Goal: Task Accomplishment & Management: Use online tool/utility

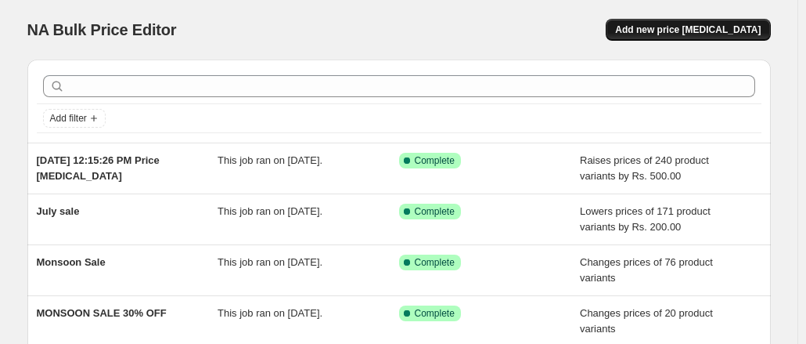
click at [687, 26] on span "Add new price [MEDICAL_DATA]" at bounding box center [688, 29] width 146 height 13
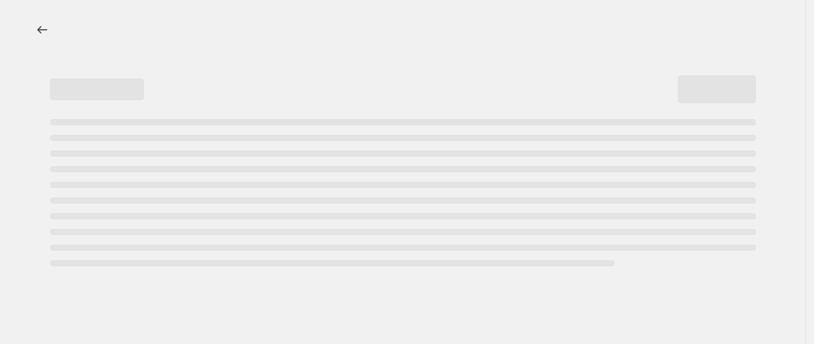
select select "percentage"
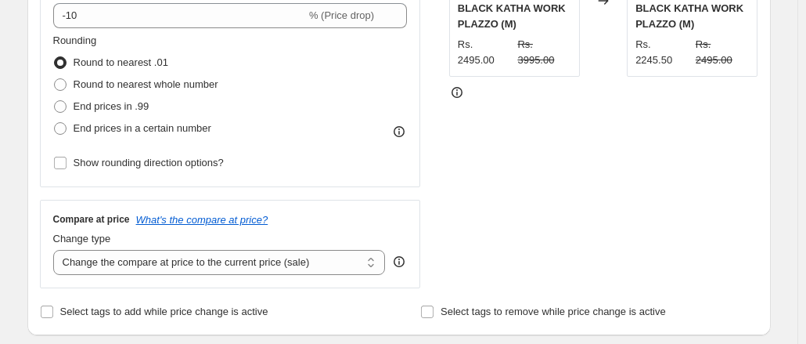
scroll to position [392, 0]
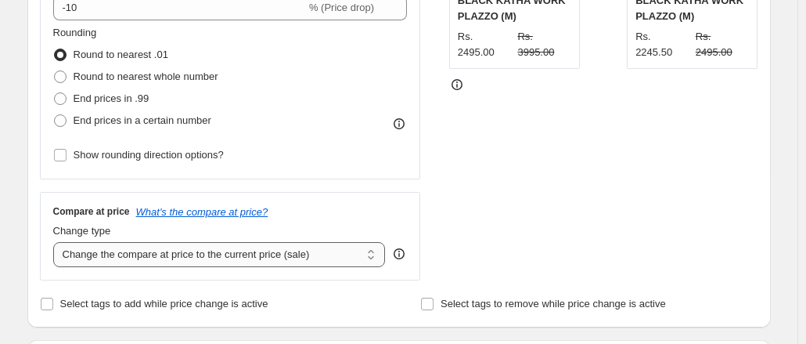
click at [338, 256] on select "Change the compare at price to the current price (sale) Change the compare at p…" at bounding box center [219, 254] width 333 height 25
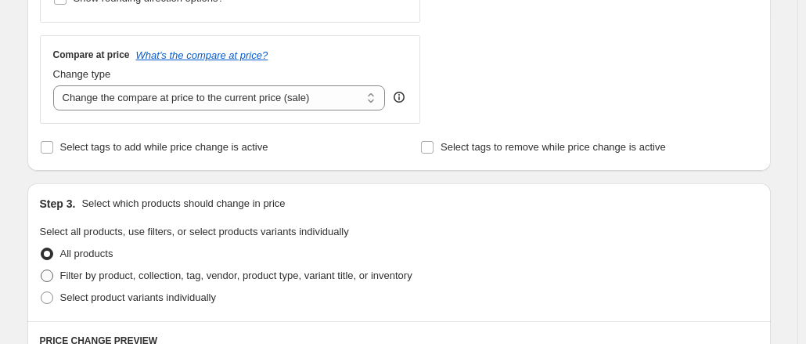
click at [59, 281] on label "Filter by product, collection, tag, vendor, product type, variant title, or inv…" at bounding box center [226, 276] width 373 height 22
click at [41, 270] on input "Filter by product, collection, tag, vendor, product type, variant title, or inv…" at bounding box center [41, 269] width 1 height 1
radio input "true"
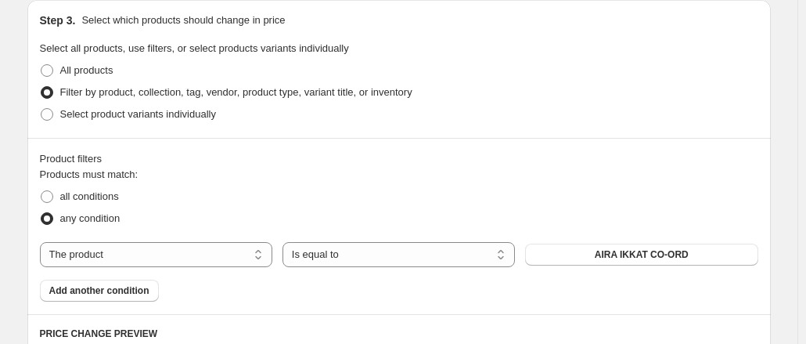
scroll to position [705, 0]
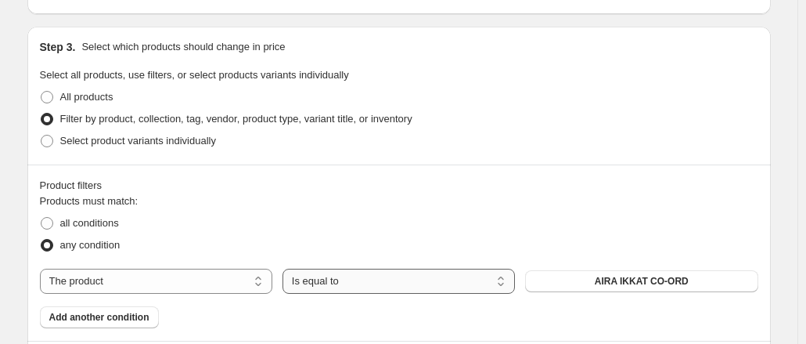
click at [499, 279] on select "Is equal to Is not equal to" at bounding box center [399, 281] width 233 height 25
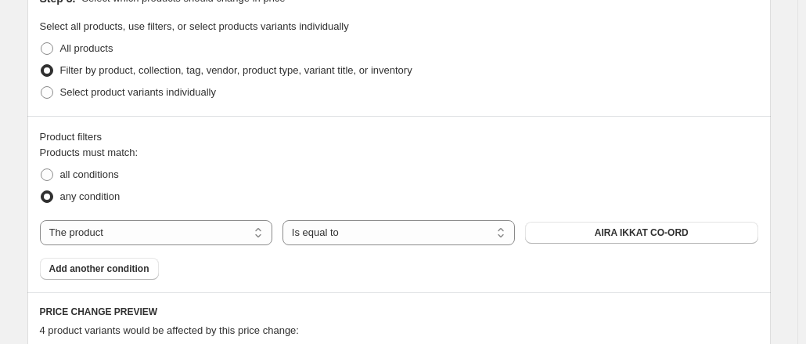
scroll to position [695, 0]
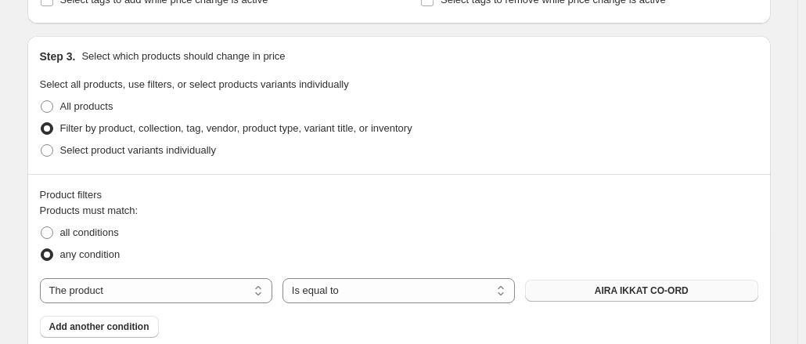
click at [670, 290] on span "AIRA IKKAT CO-ORD" at bounding box center [642, 290] width 94 height 13
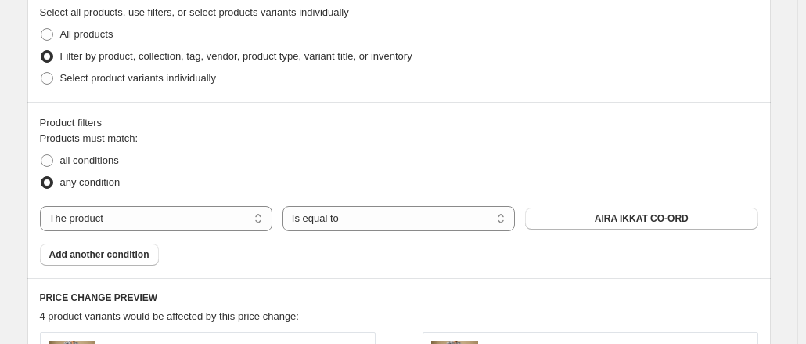
scroll to position [774, 0]
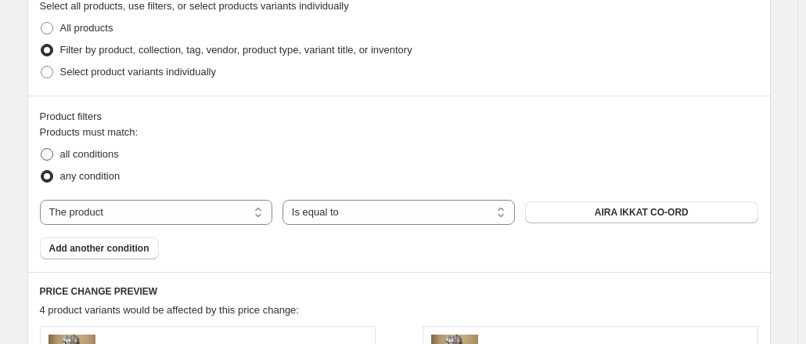
click at [49, 153] on span at bounding box center [47, 154] width 13 height 13
click at [41, 149] on input "all conditions" at bounding box center [41, 148] width 1 height 1
radio input "true"
click at [52, 171] on span at bounding box center [47, 176] width 13 height 13
click at [41, 171] on input "any condition" at bounding box center [41, 170] width 1 height 1
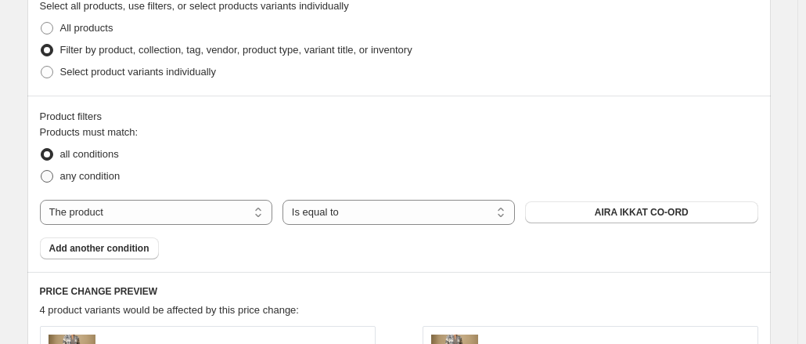
radio input "true"
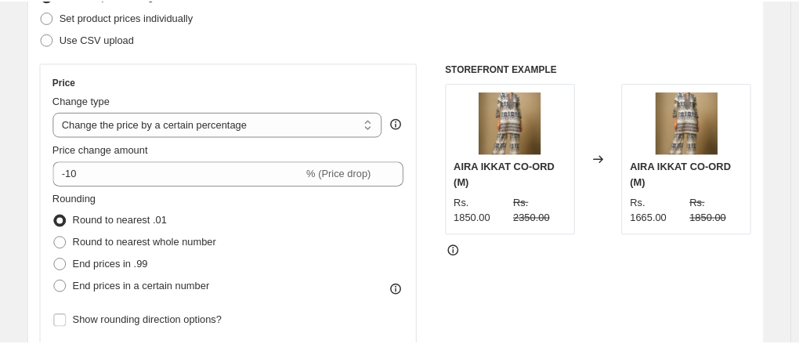
scroll to position [0, 0]
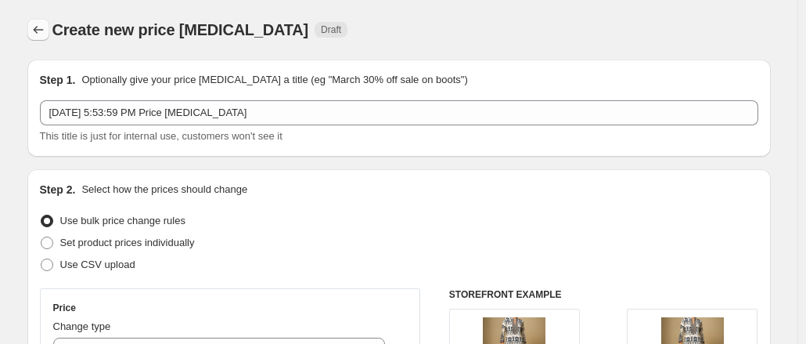
click at [39, 26] on icon "Price change jobs" at bounding box center [39, 30] width 16 height 16
